Goal: Ask a question

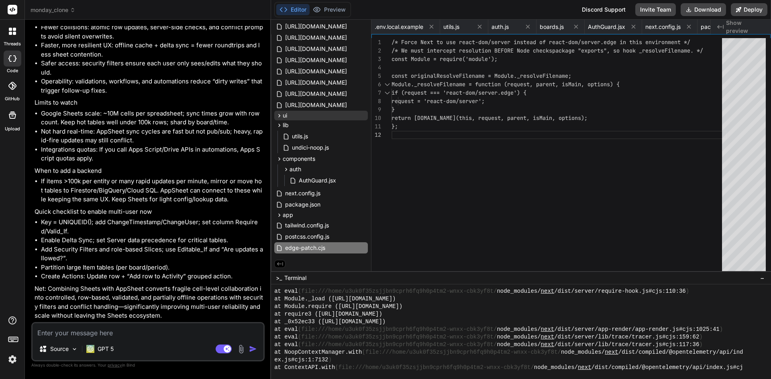
scroll to position [3981, 0]
click at [330, 9] on button "Preview" at bounding box center [329, 9] width 39 height 11
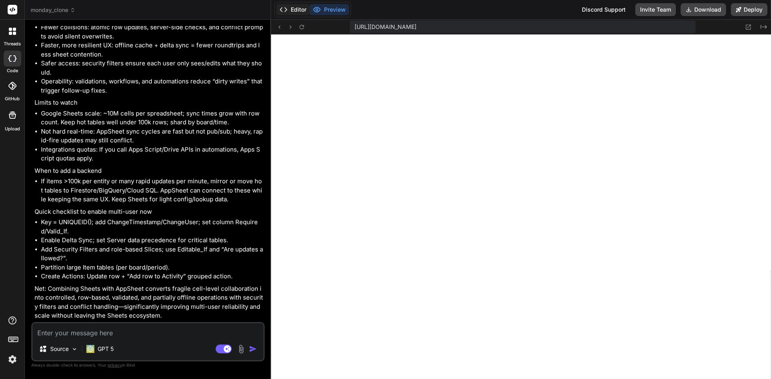
click at [302, 11] on button "Editor" at bounding box center [292, 9] width 33 height 11
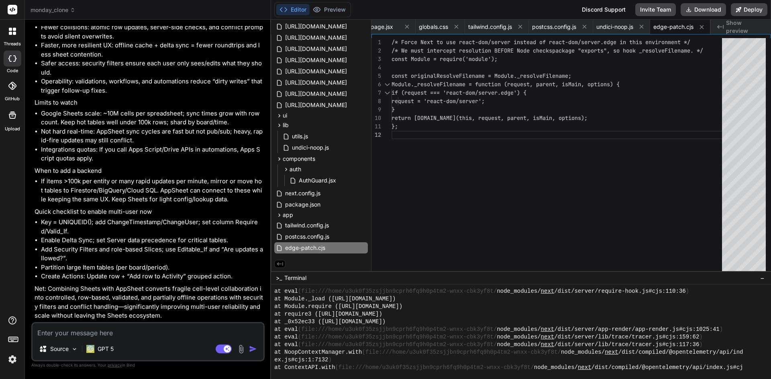
scroll to position [25937, 0]
click at [112, 330] on textarea at bounding box center [148, 331] width 231 height 14
type textarea "n"
type textarea "x"
type textarea "no"
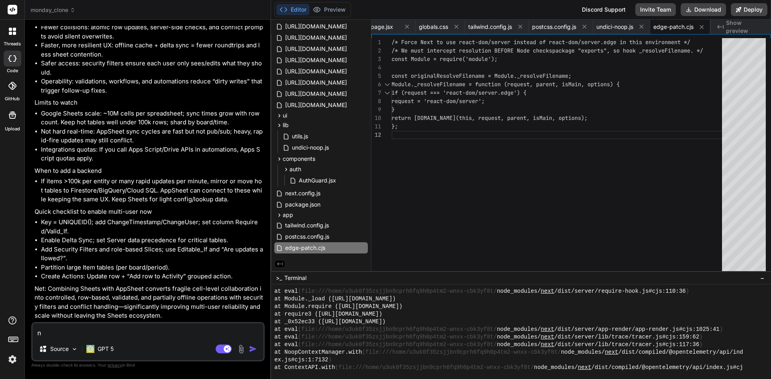
type textarea "x"
type textarea "no"
type textarea "x"
type textarea "no b"
type textarea "x"
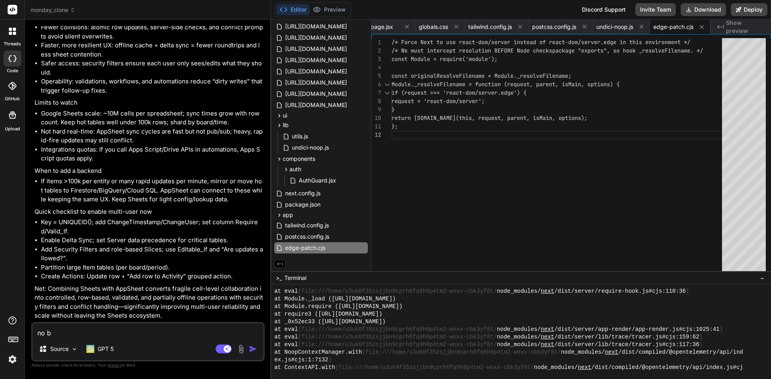
type textarea "no bu"
type textarea "x"
type textarea "no but"
type textarea "x"
type textarea "no but"
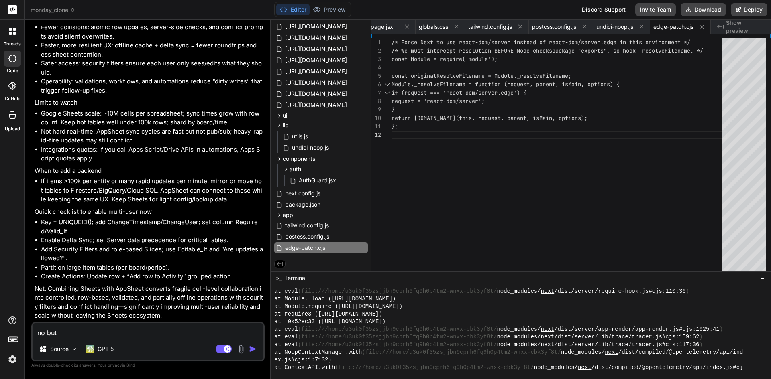
type textarea "x"
type textarea "no but i"
type textarea "x"
type textarea "no but i"
type textarea "x"
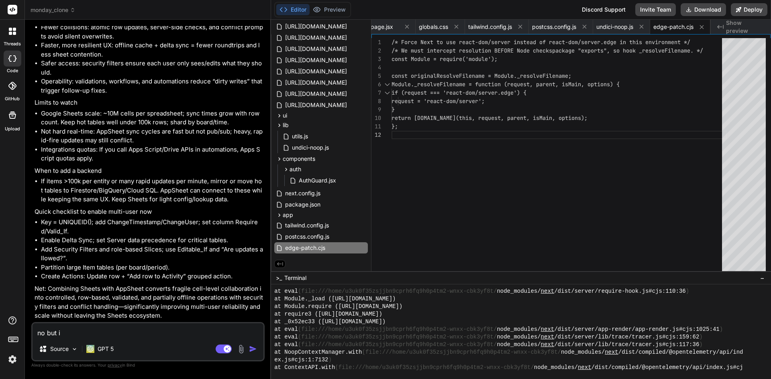
type textarea "no but i m"
type textarea "x"
type textarea "no but i me"
type textarea "x"
type textarea "no but i mea"
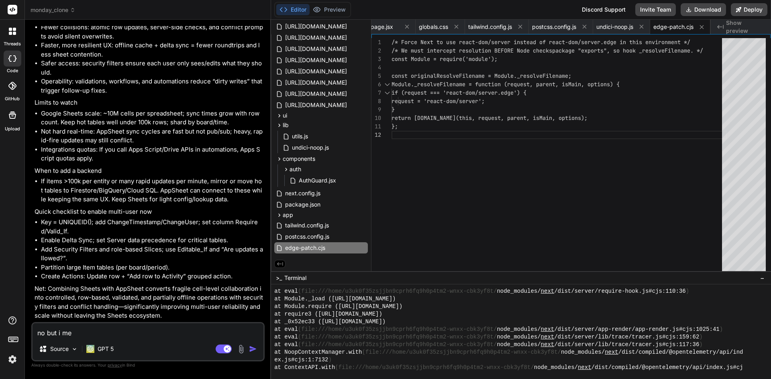
type textarea "x"
type textarea "no but i mean"
type textarea "x"
type textarea "no but i mean"
type textarea "x"
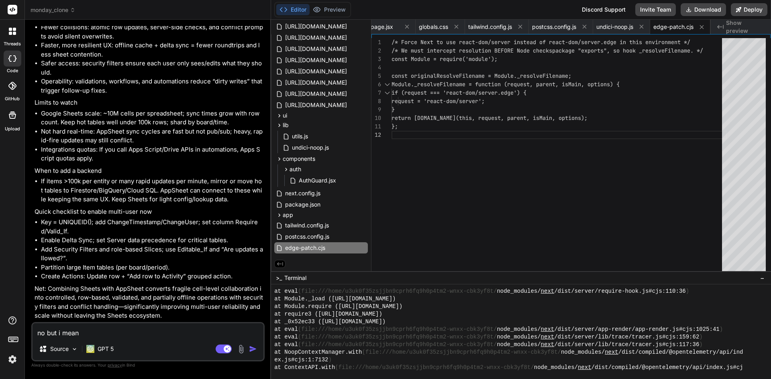
type textarea "no but i mean l"
type textarea "x"
type textarea "no but i mean li"
type textarea "x"
type textarea "no but i mean lik"
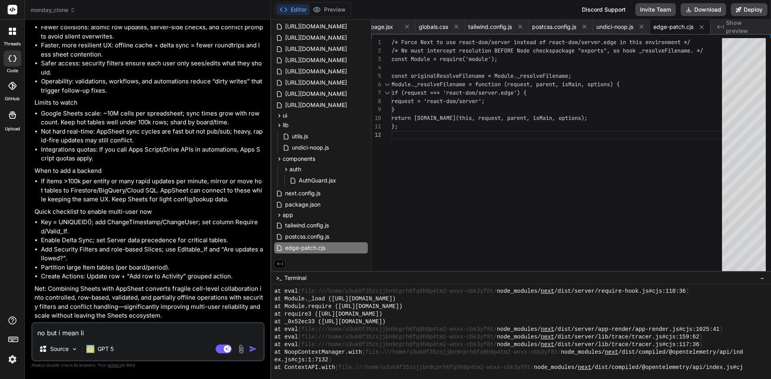
type textarea "x"
type textarea "no but i mean li"
type textarea "x"
type textarea "no but i mean l"
type textarea "x"
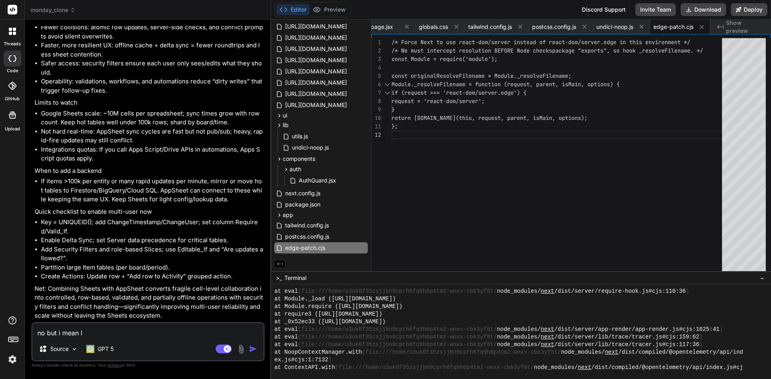
type textarea "no but i mean"
type textarea "x"
type textarea "no but i mean a"
type textarea "x"
type textarea "no but i mean ap"
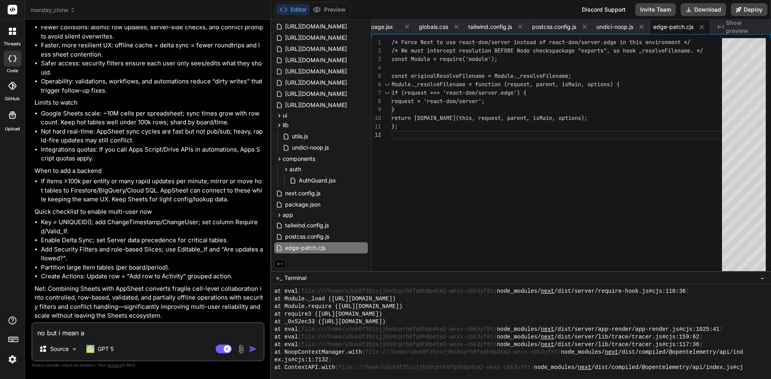
type textarea "x"
type textarea "no but i mean app"
type textarea "x"
type textarea "no but i mean apps"
type textarea "x"
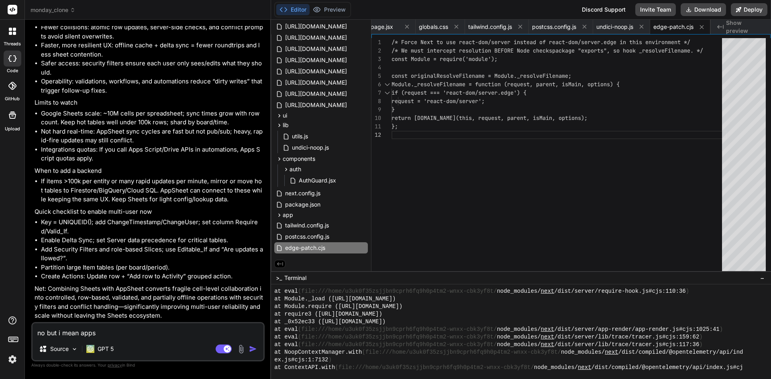
type textarea "no but i mean appsh"
type textarea "x"
type textarea "no but i mean appshe"
type textarea "x"
type textarea "no but i mean appshee"
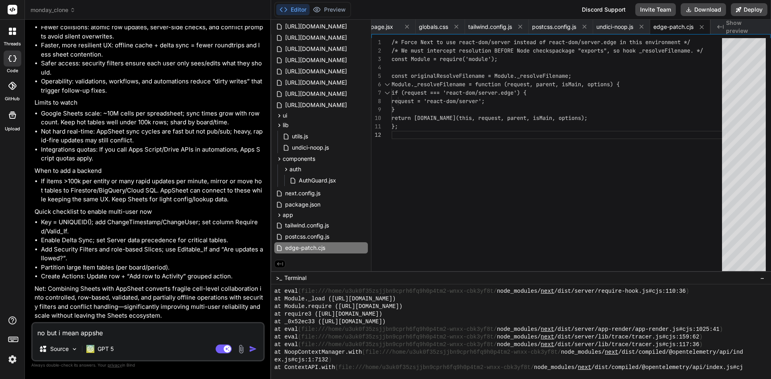
type textarea "x"
type textarea "no but i mean appsheet"
type textarea "x"
type textarea "no but i mean appsheet"
type textarea "x"
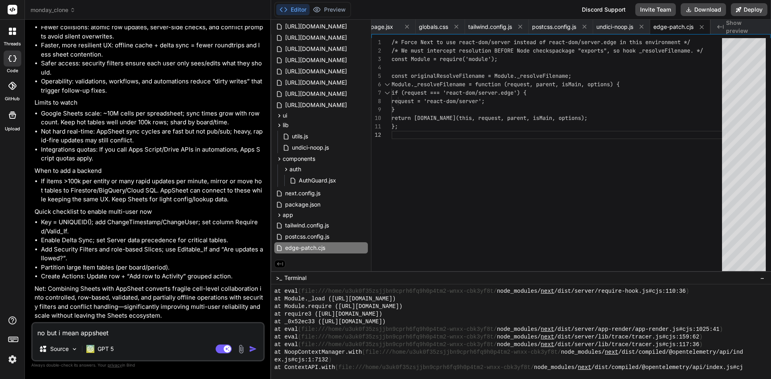
type textarea "no but i mean appsheet i"
type textarea "x"
type textarea "no but i mean appsheet is"
type textarea "x"
type textarea "no but i mean appsheet is"
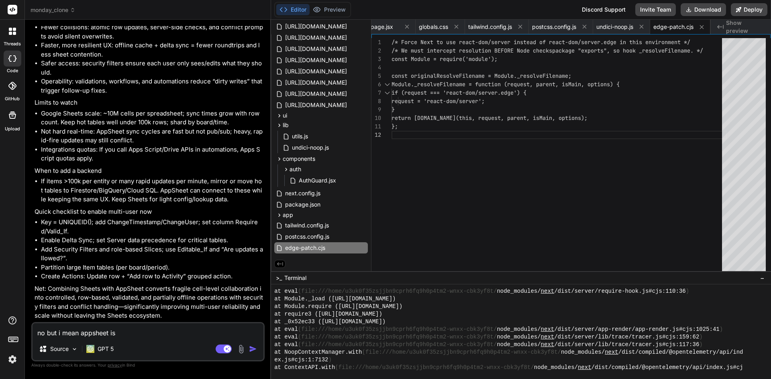
type textarea "x"
type textarea "no but i mean appsheet is m"
type textarea "x"
type textarea "no but i mean appsheet is mo"
type textarea "x"
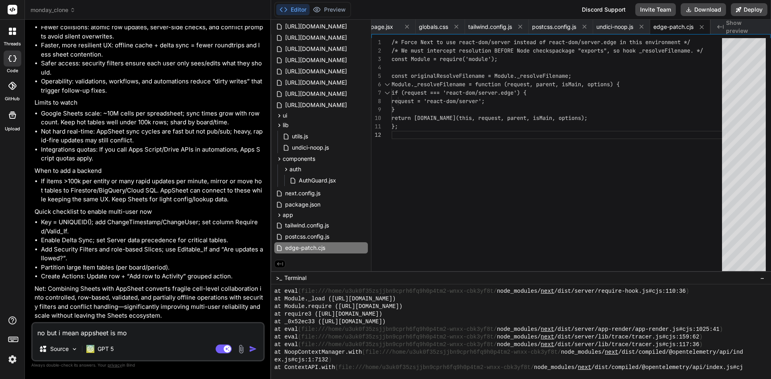
type textarea "no but i mean appsheet is mor"
type textarea "x"
type textarea "no but i mean appsheet is more"
type textarea "x"
type textarea "no but i mean appsheet is more"
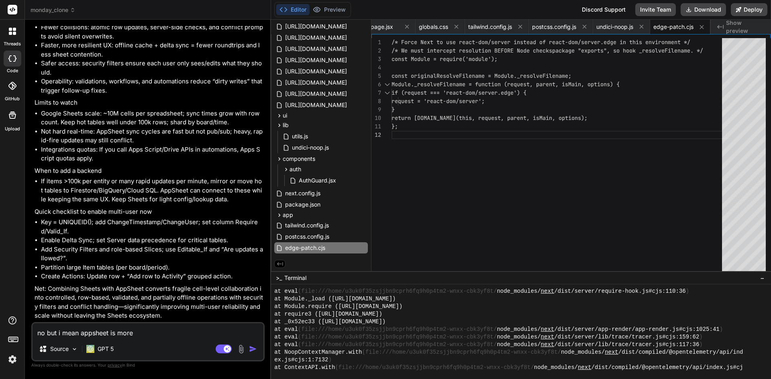
type textarea "x"
type textarea "no but i mean appsheet is more l"
type textarea "x"
type textarea "no but i mean appsheet is more li"
type textarea "x"
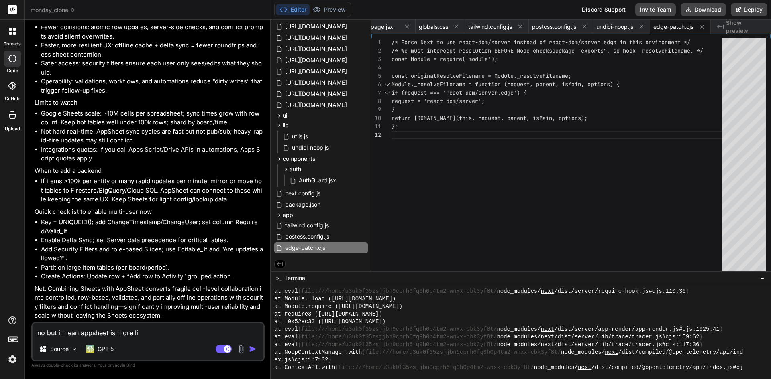
type textarea "no but i mean appsheet is more lim"
type textarea "x"
type textarea "no but i mean appsheet is more limi"
type textarea "x"
type textarea "no but i mean appsheet is more limit"
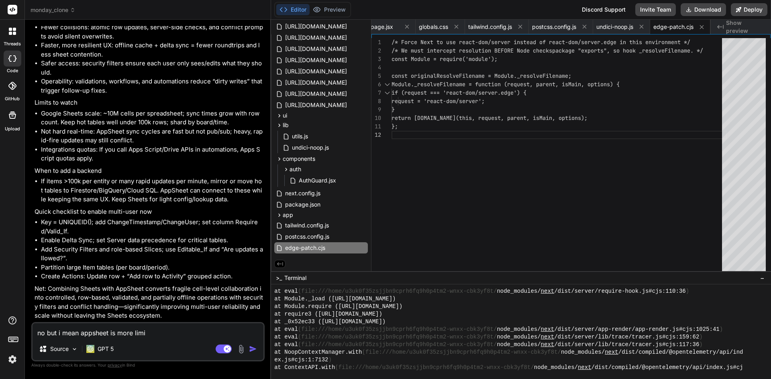
type textarea "x"
type textarea "no but i mean appsheet is more limite"
type textarea "x"
type textarea "no but i mean appsheet is more limited"
type textarea "x"
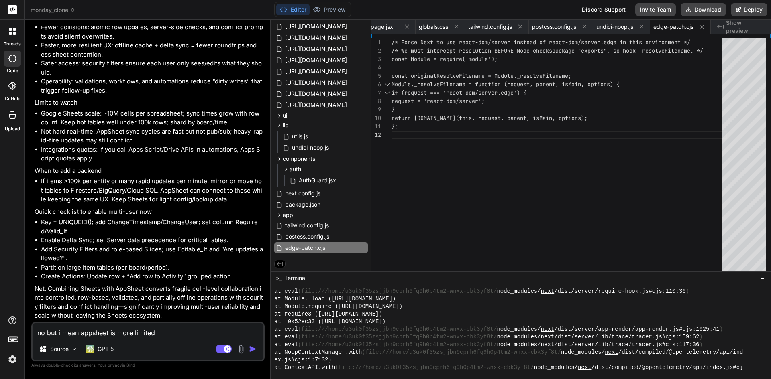
type textarea "no but i mean appsheet is more limited"
type textarea "x"
type textarea "no but i mean appsheet is more limited t"
type textarea "x"
type textarea "no but i mean appsheet is more limited th"
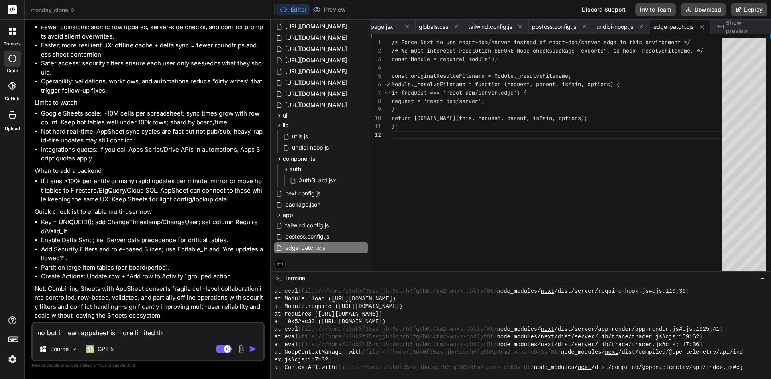
type textarea "x"
type textarea "no but i mean appsheet is more limited tha"
type textarea "x"
type textarea "no but i mean appsheet is more limited than"
type textarea "x"
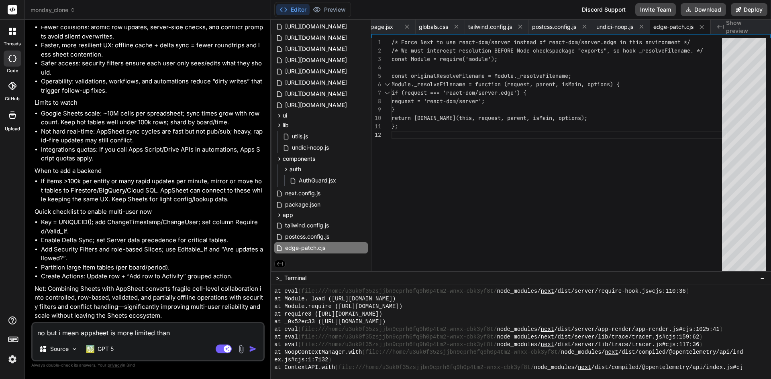
type textarea "no but i mean appsheet is more limited than"
type textarea "x"
type textarea "no but i mean appsheet is more limited than a"
type textarea "x"
type textarea "no but i mean appsheet is more limited than a"
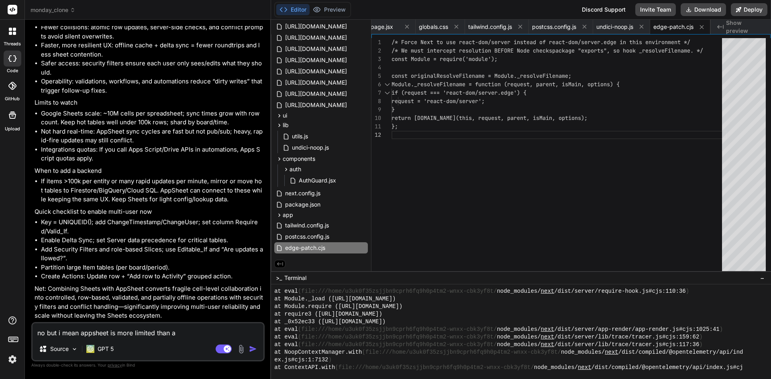
type textarea "x"
type textarea "no but i mean appsheet is more limited than a s"
type textarea "x"
type textarea "no but i mean appsheet is more limited than a sh"
type textarea "x"
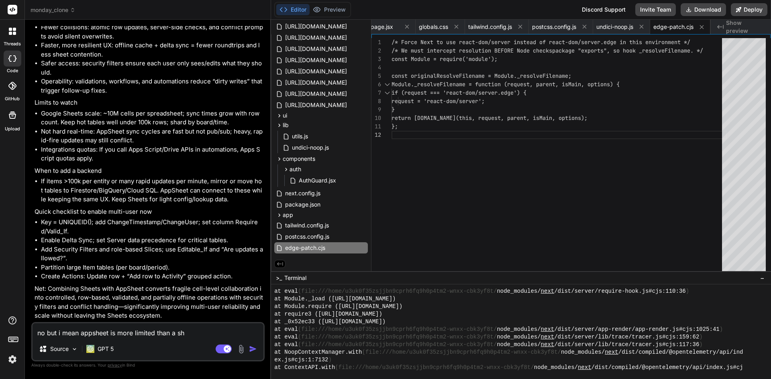
type textarea "no but i mean appsheet is more limited than a she"
type textarea "x"
type textarea "no but i mean appsheet is more limited than a shee"
type textarea "x"
type textarea "no but i mean appsheet is more limited than a sheet"
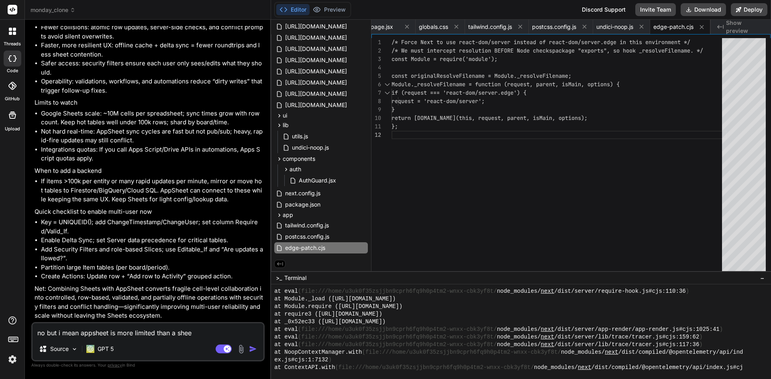
type textarea "x"
type textarea "no but i mean appsheet is more limited than a shee"
type textarea "x"
type textarea "no but i mean appsheet is more limited than a she"
type textarea "x"
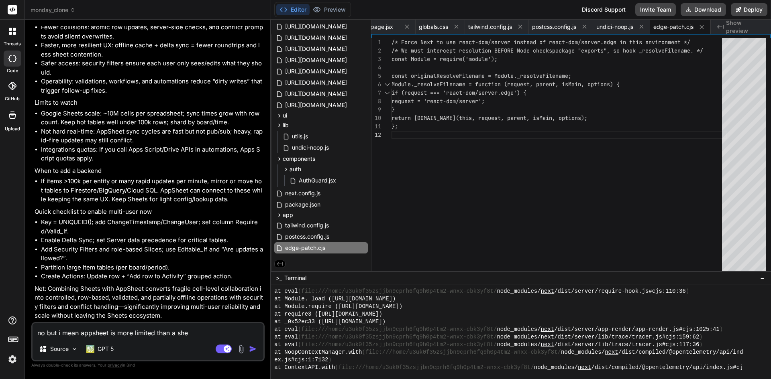
type textarea "no but i mean appsheet is more limited than a sh"
type textarea "x"
type textarea "no but i mean appsheet is more limited than a s"
type textarea "x"
type textarea "no but i mean appsheet is more limited than a"
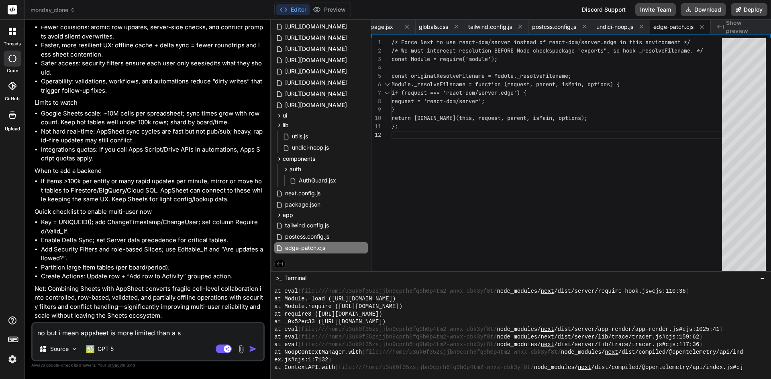
type textarea "x"
type textarea "no but i mean appsheet is more limited than a g"
type textarea "x"
type textarea "no but i mean appsheet is more limited than a gh"
type textarea "x"
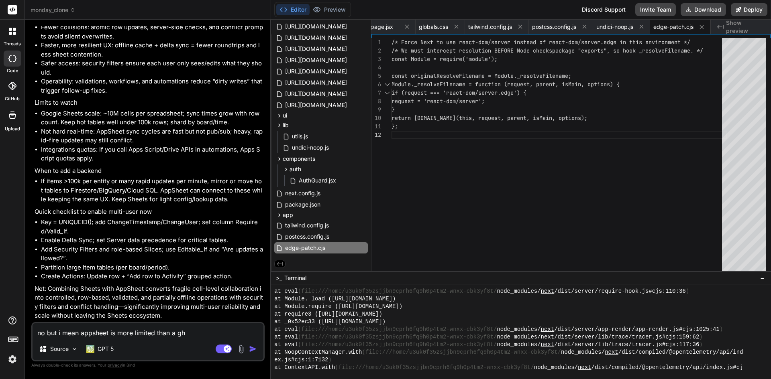
type textarea "no but i mean appsheet is more limited than a g"
type textarea "x"
type textarea "no but i mean appsheet is more limited than a gs"
type textarea "x"
type textarea "no but i mean appsheet is more limited than a gsh"
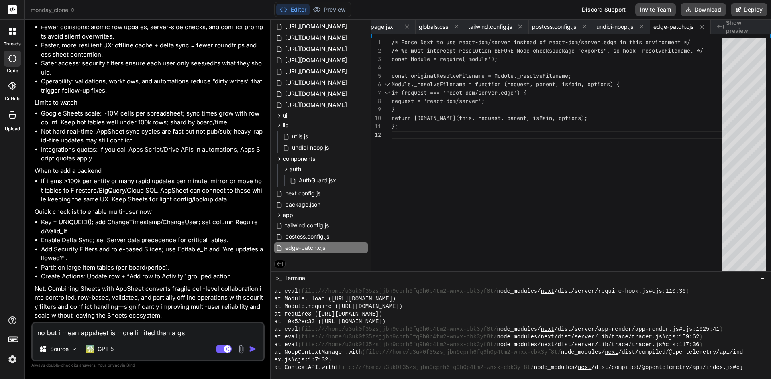
type textarea "x"
type textarea "no but i mean appsheet is more limited than a gshe"
type textarea "x"
type textarea "no but i mean appsheet is more limited than a gshee"
type textarea "x"
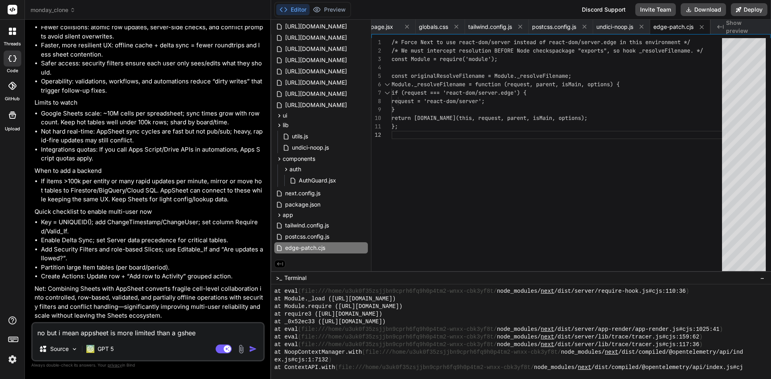
type textarea "no but i mean appsheet is more limited than a gsheet"
type textarea "x"
type textarea "no but i mean appsheet is more limited than a gsheet"
type textarea "x"
type textarea "no but i mean appsheet is more limited than a gsheet o"
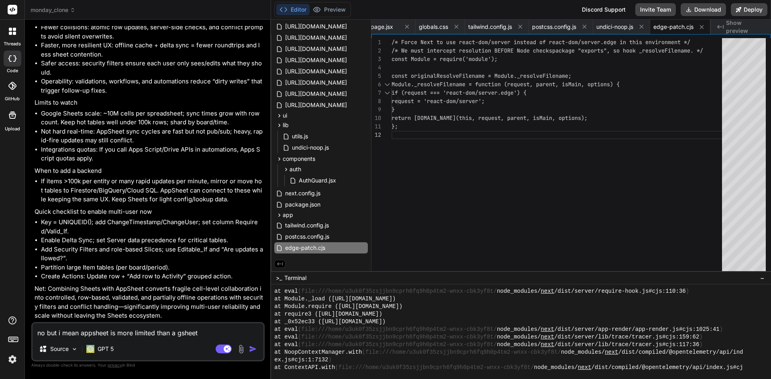
type textarea "x"
type textarea "no but i mean appsheet is more limited than a gsheet on"
type textarea "x"
type textarea "no but i mean appsheet is more limited than a gsheet oni"
type textarea "x"
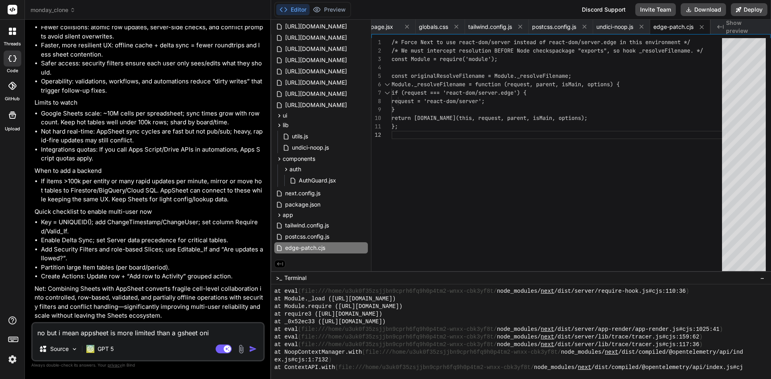
type textarea "no but i mean appsheet is more limited than a gsheet on"
type textarea "x"
type textarea "no but i mean appsheet is more limited than a gsheet on"
type textarea "x"
type textarea "no but i mean appsheet is more limited than a gsheet on i"
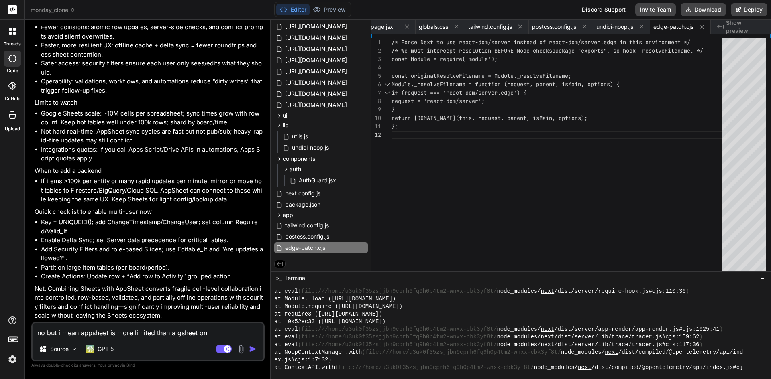
type textarea "x"
type textarea "no but i mean appsheet is more limited than a gsheet on it"
type textarea "x"
type textarea "no but i mean appsheet is more limited than a gsheet on its"
type textarea "x"
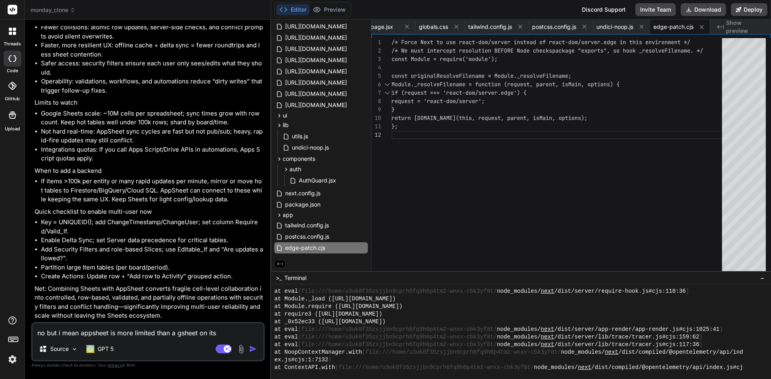
type textarea "no but i mean appsheet is more limited than a gsheet on its"
type textarea "x"
type textarea "no but i mean appsheet is more limited than a gsheet on its o"
type textarea "x"
type textarea "no but i mean appsheet is more limited than a gsheet on its ow"
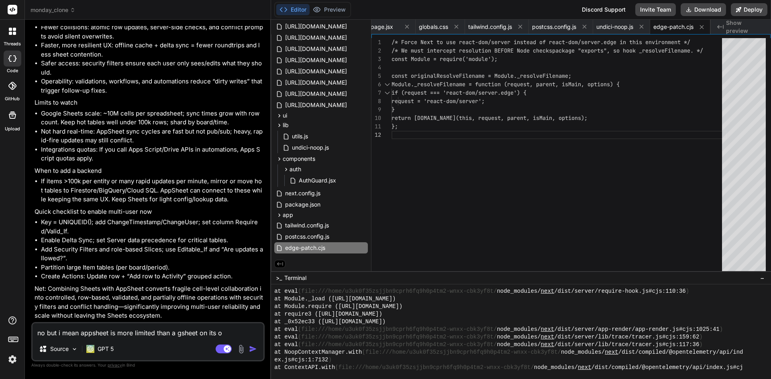
type textarea "x"
type textarea "no but i mean appsheet is more limited than a gsheet on its own"
type textarea "x"
type textarea "no but i mean appsheet is more limited than a gsheet on its own,"
type textarea "x"
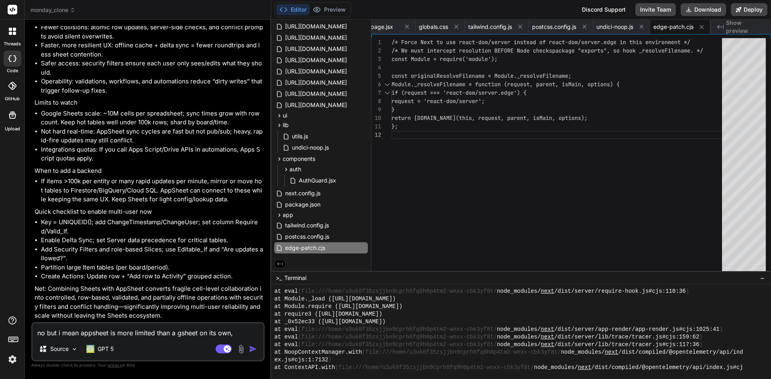
type textarea "no but i mean appsheet is more limited than a gsheet on its own,"
type textarea "x"
type textarea "no but i mean appsheet is more limited than a gsheet on its own, s"
type textarea "x"
type textarea "no but i mean appsheet is more limited than a gsheet on its own, so"
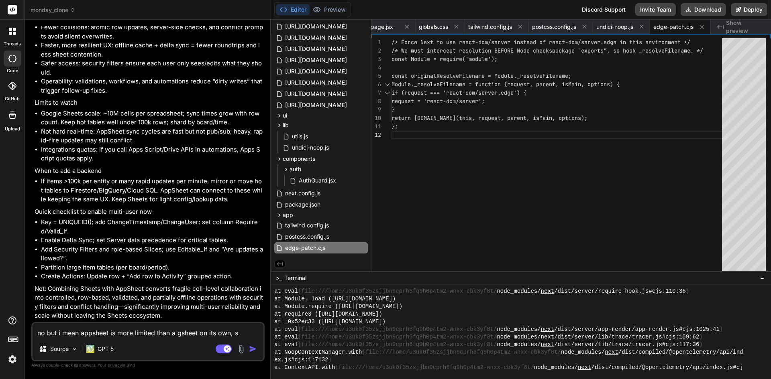
type textarea "x"
type textarea "no but i mean appsheet is more limited than a gsheet on its own, so"
type textarea "x"
type textarea "no but i mean appsheet is more limited than a gsheet on its own, so w"
type textarea "x"
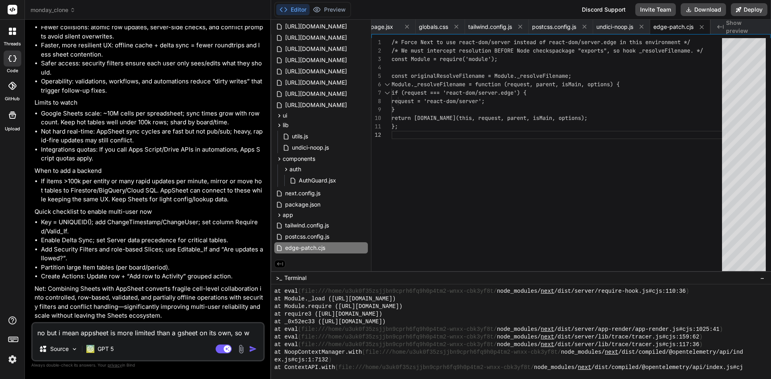
type textarea "no but i mean appsheet is more limited than a gsheet on its own, so wh"
type textarea "x"
type textarea "no but i mean appsheet is more limited than a gsheet on its own, so whe"
type textarea "x"
type textarea "no but i mean appsheet is more limited than a gsheet on its own, so when"
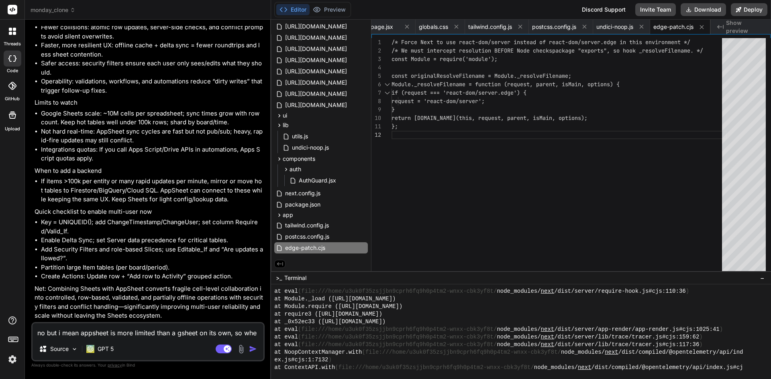
type textarea "x"
type textarea "no but i mean appsheet is more limited than a gsheet on its own, so when"
type textarea "x"
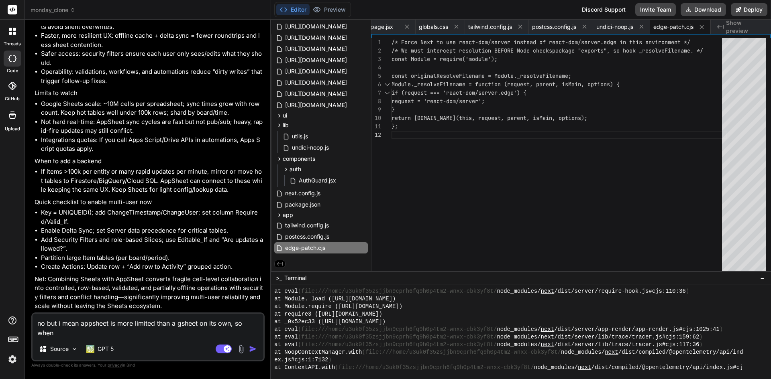
type textarea "no but i mean appsheet is more limited than a gsheet on its own, so when i"
type textarea "x"
type textarea "no but i mean appsheet is more limited than a gsheet on its own, so when i"
type textarea "x"
type textarea "no but i mean appsheet is more limited than a gsheet on its own, so when i"
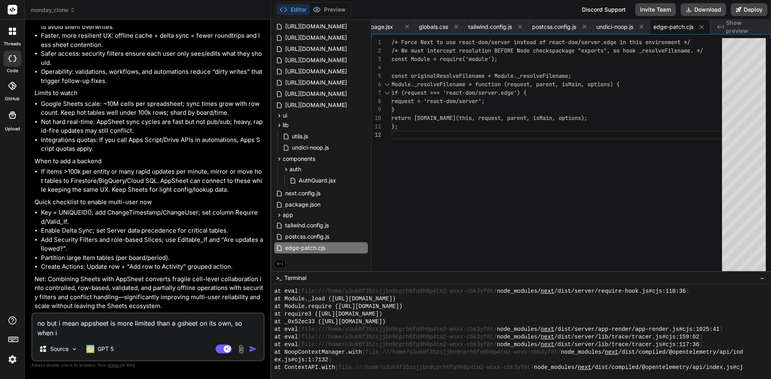
type textarea "x"
type textarea "no but i mean appsheet is more limited than a gsheet on its own, so when"
type textarea "x"
type textarea "no but i mean appsheet is more limited than a gsheet on its own, so when"
type textarea "x"
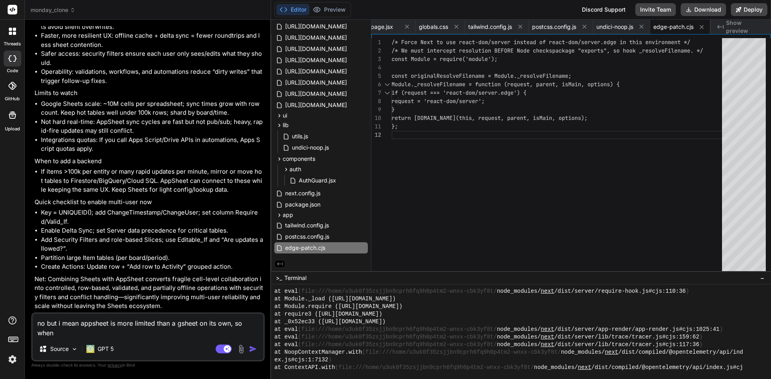
type textarea "no but i mean appsheet is more limited than a gsheet on its own, so whe"
type textarea "x"
type textarea "no but i mean appsheet is more limited than a gsheet on its own, so wh"
type textarea "x"
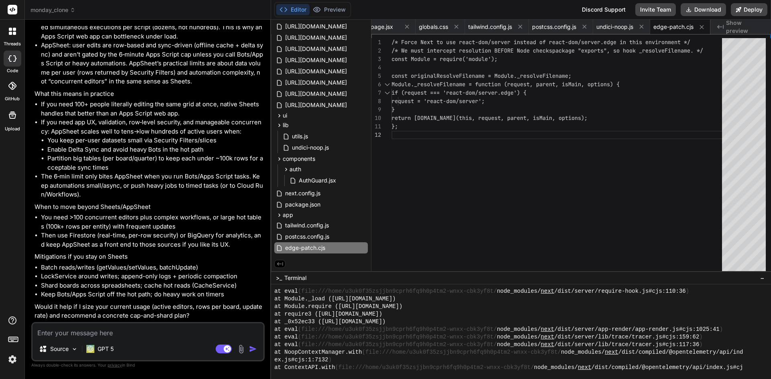
scroll to position [26399, 0]
click at [94, 331] on textarea at bounding box center [148, 331] width 231 height 14
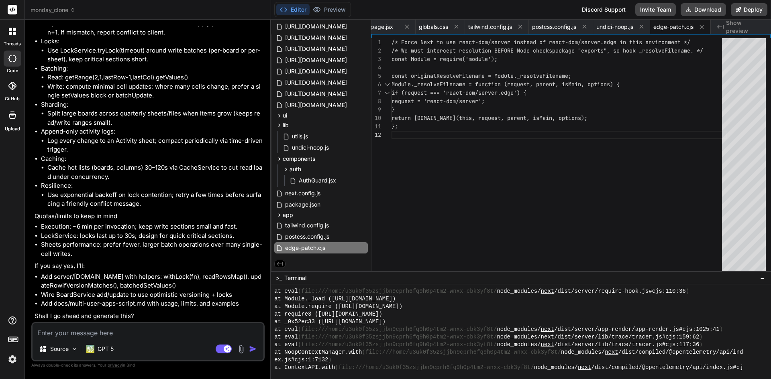
scroll to position [27061, 0]
click at [72, 334] on textarea at bounding box center [148, 331] width 231 height 14
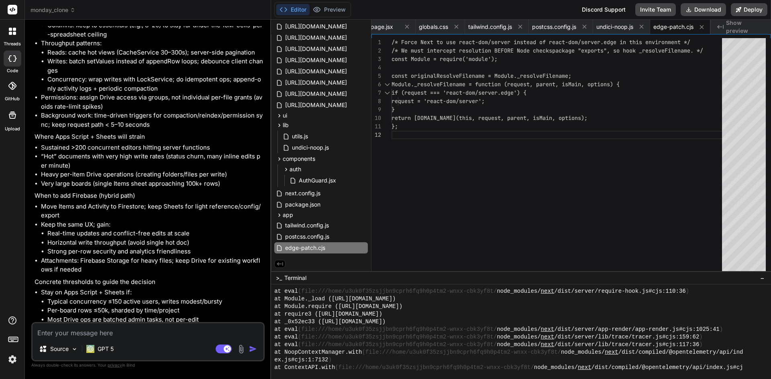
scroll to position [27425, 0]
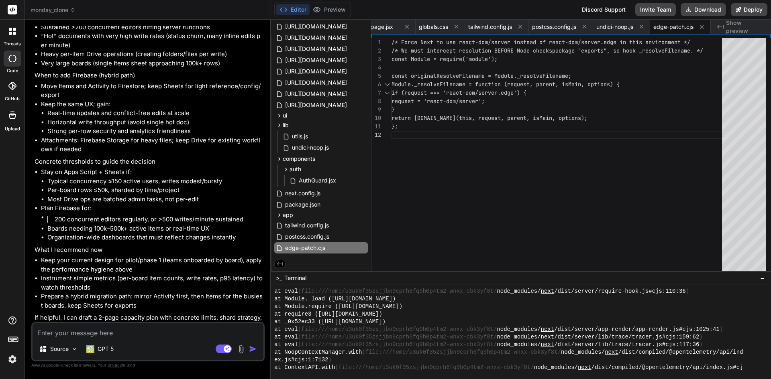
click at [133, 330] on textarea at bounding box center [148, 331] width 231 height 14
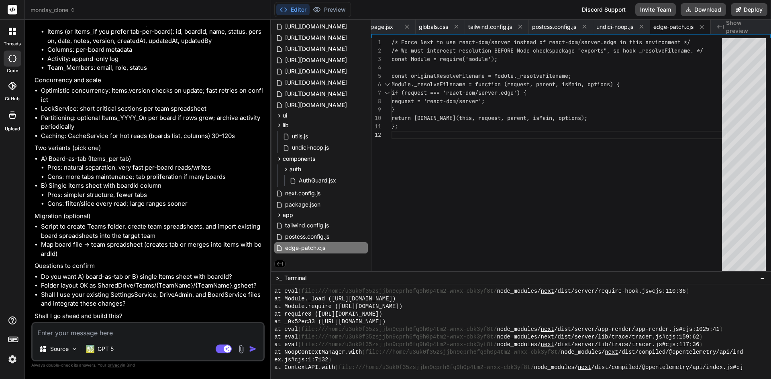
scroll to position [28430, 0]
click at [95, 332] on textarea at bounding box center [148, 331] width 231 height 14
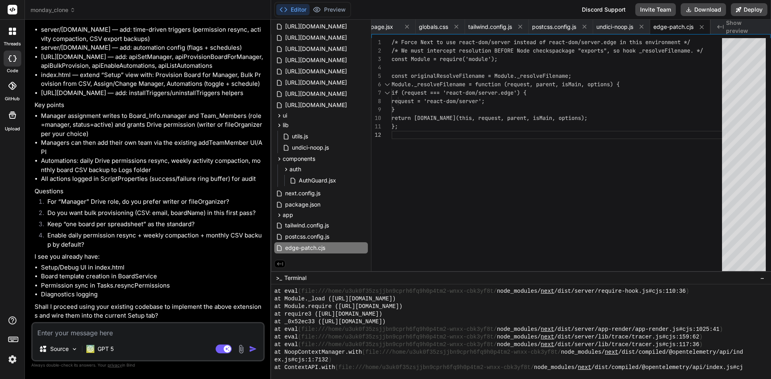
scroll to position [28934, 0]
click at [102, 334] on textarea at bounding box center [148, 331] width 231 height 14
click at [133, 333] on textarea "I am wondering if the boards" at bounding box center [148, 331] width 231 height 14
click at [209, 329] on textarea "I am wondering if the gsheets themselfs will be lacking" at bounding box center [148, 331] width 231 height 14
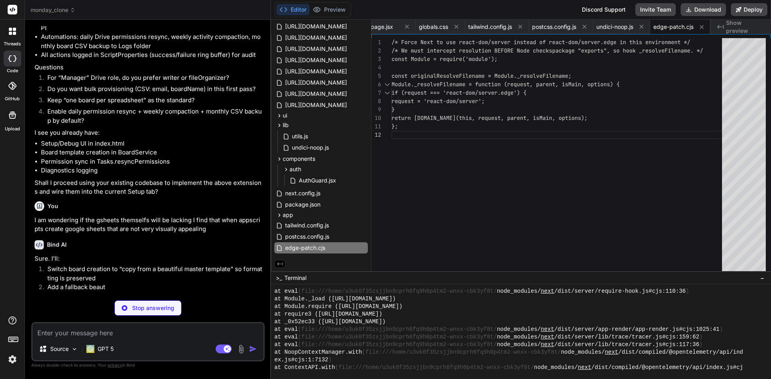
scroll to position [29026, 0]
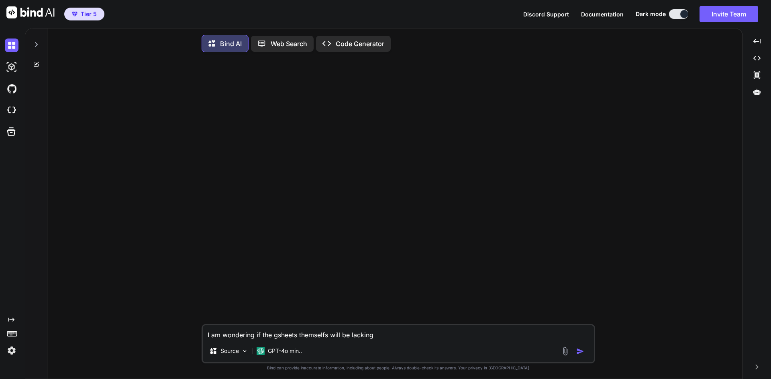
type textarea "x"
